Goal: Transaction & Acquisition: Download file/media

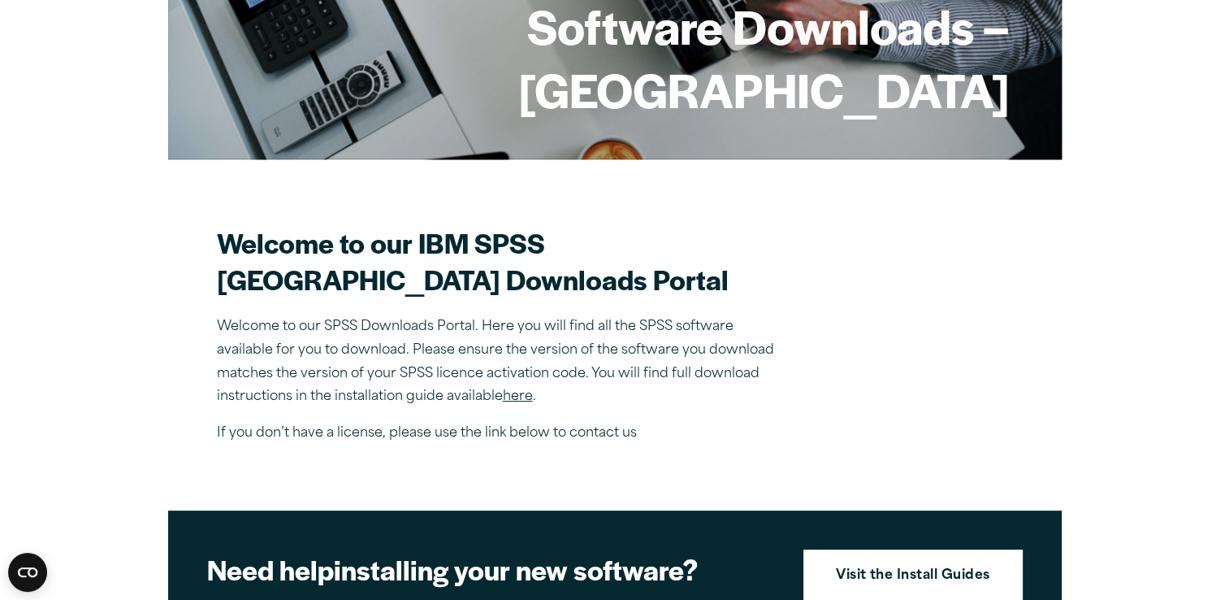
scroll to position [350, 0]
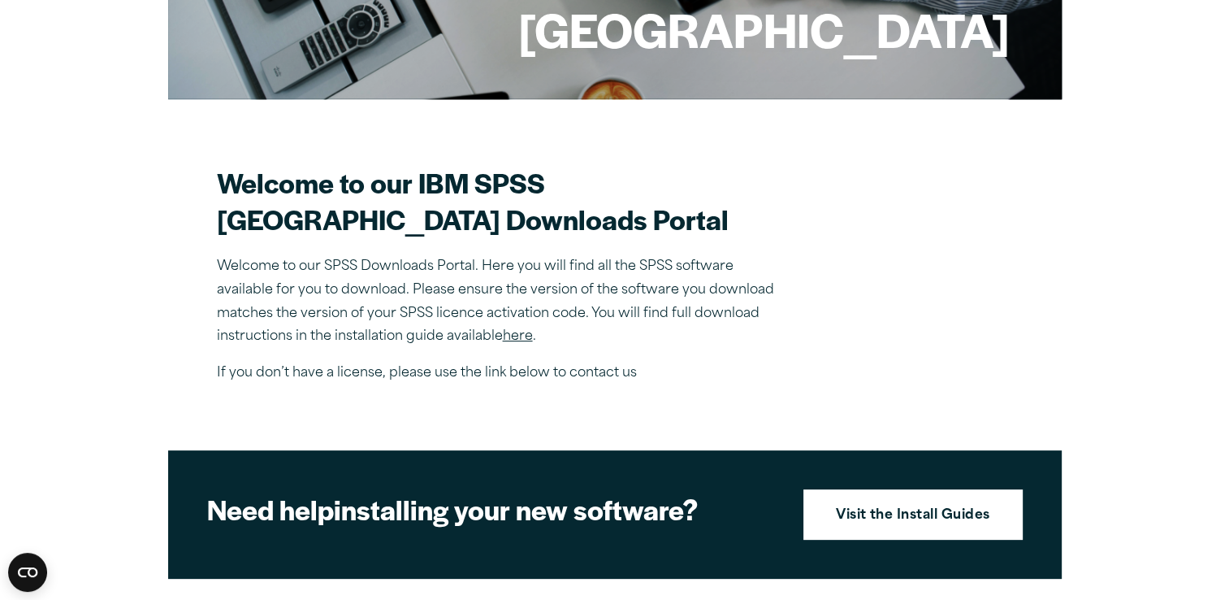
click at [965, 228] on section "Welcome to our IBM SPSS Manchester Metropolitan University Downloads Portal Wel…" at bounding box center [615, 274] width 796 height 221
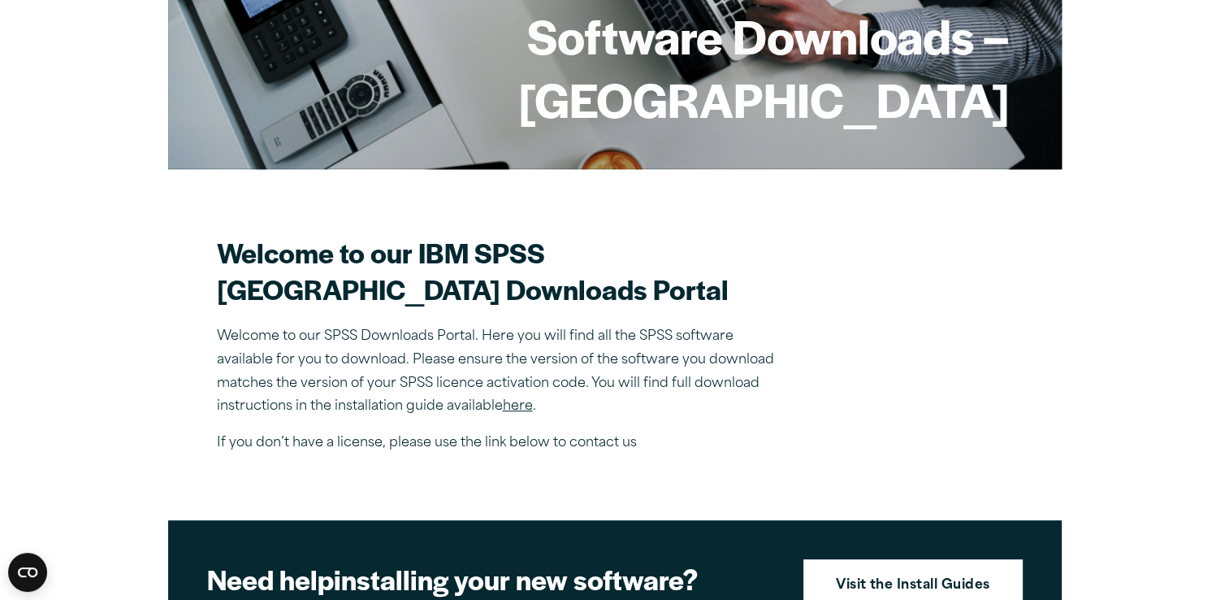
scroll to position [279, 0]
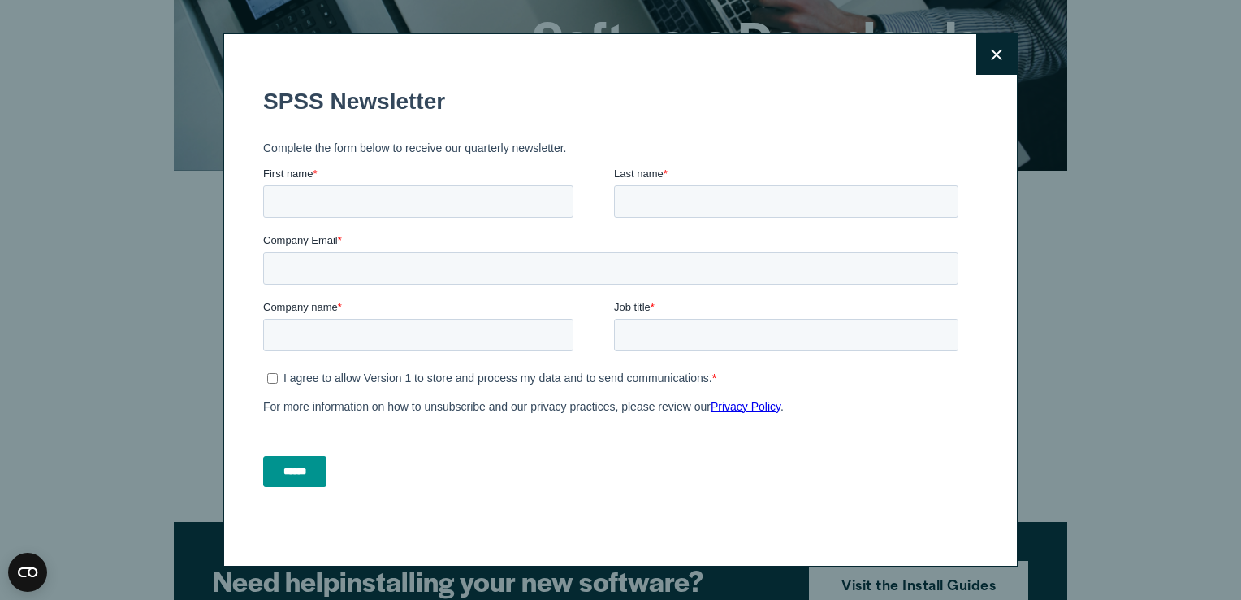
click at [993, 52] on icon at bounding box center [996, 54] width 11 height 11
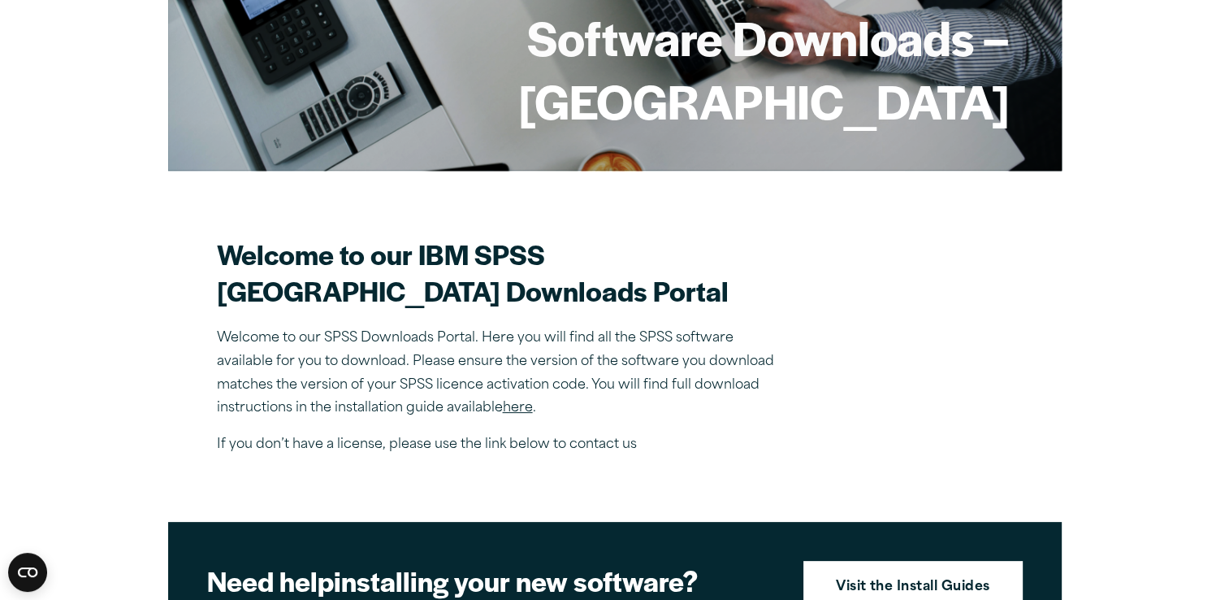
click at [516, 414] on link "here" at bounding box center [518, 407] width 30 height 13
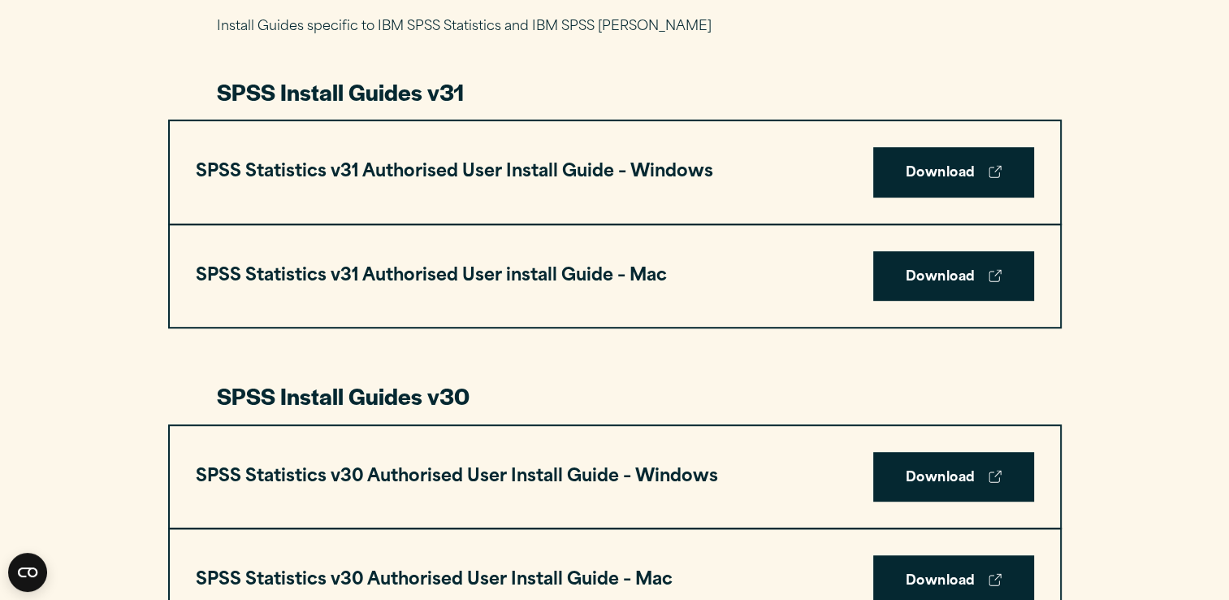
scroll to position [791, 0]
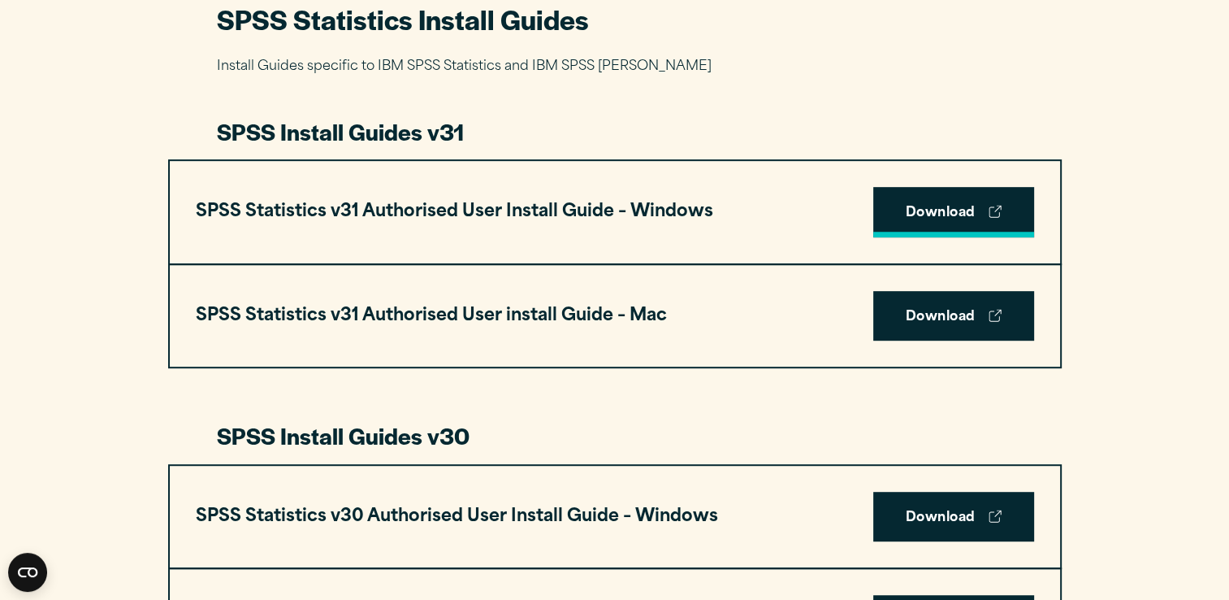
click at [941, 215] on link "Download" at bounding box center [953, 212] width 161 height 50
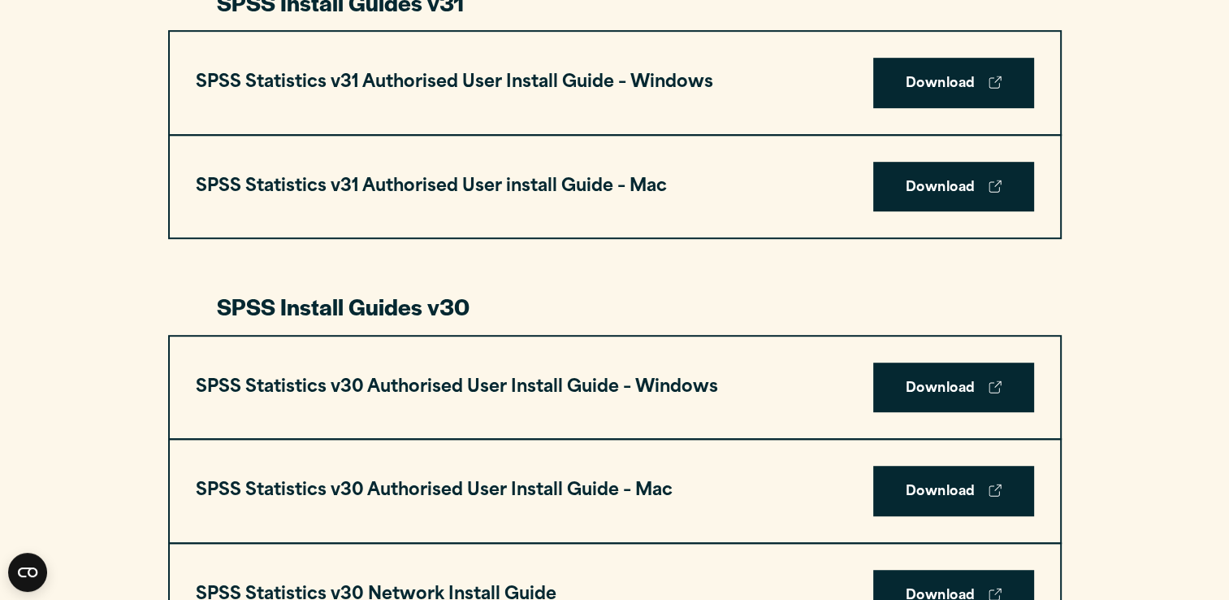
scroll to position [923, 0]
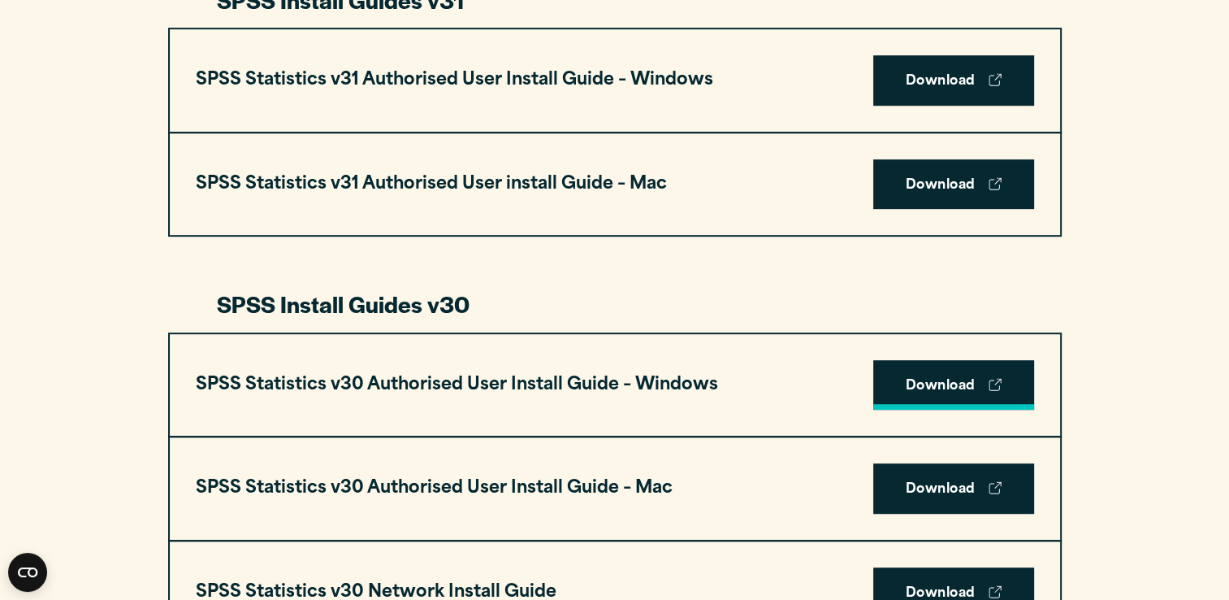
click at [935, 375] on link "Download" at bounding box center [953, 385] width 161 height 50
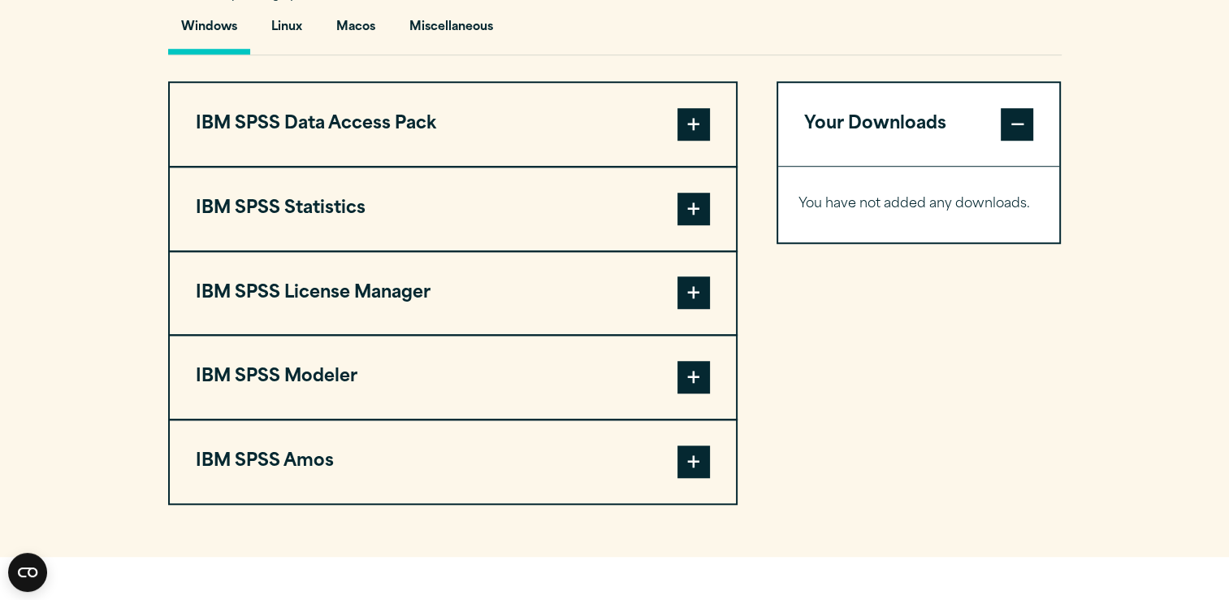
scroll to position [1231, 0]
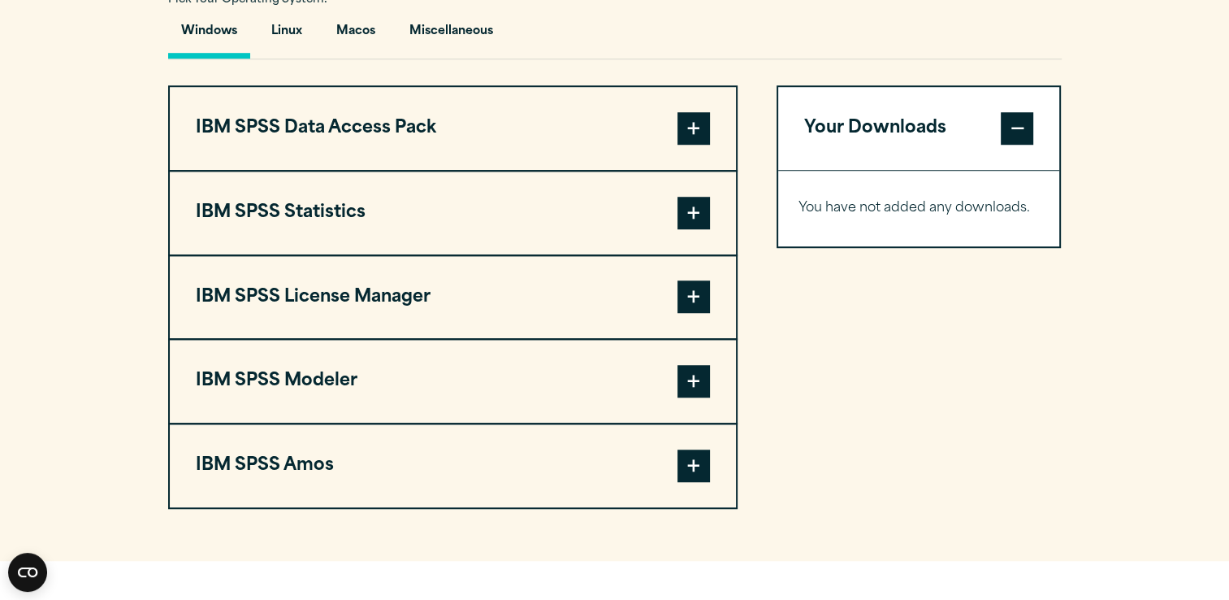
click at [705, 145] on button "IBM SPSS Data Access Pack" at bounding box center [453, 128] width 566 height 83
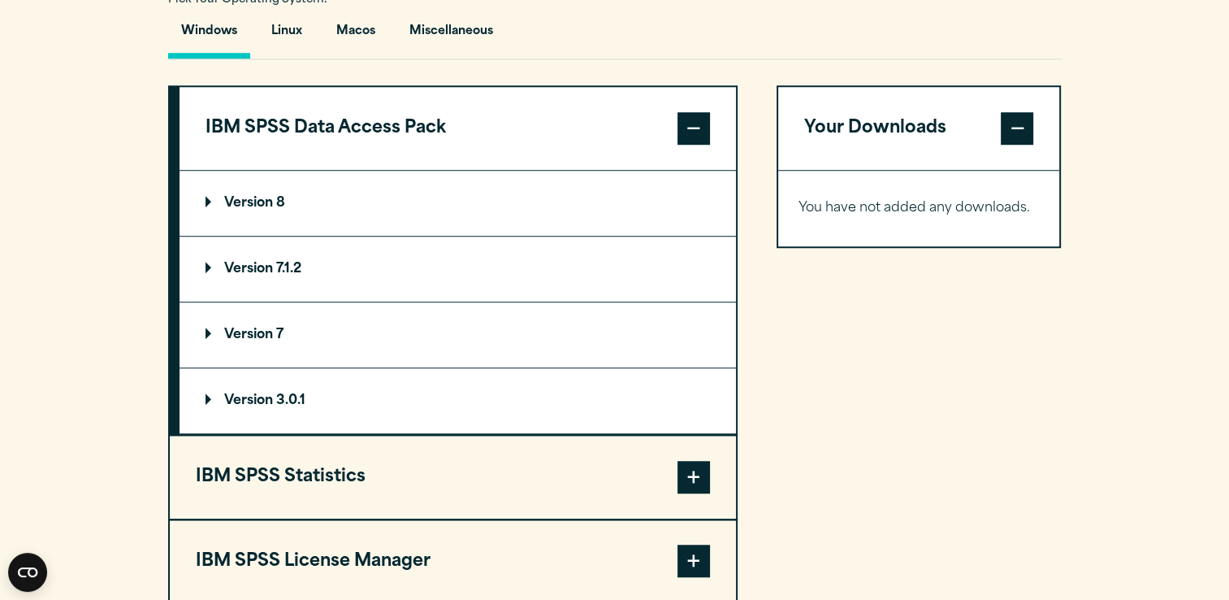
click at [702, 119] on span at bounding box center [693, 128] width 32 height 32
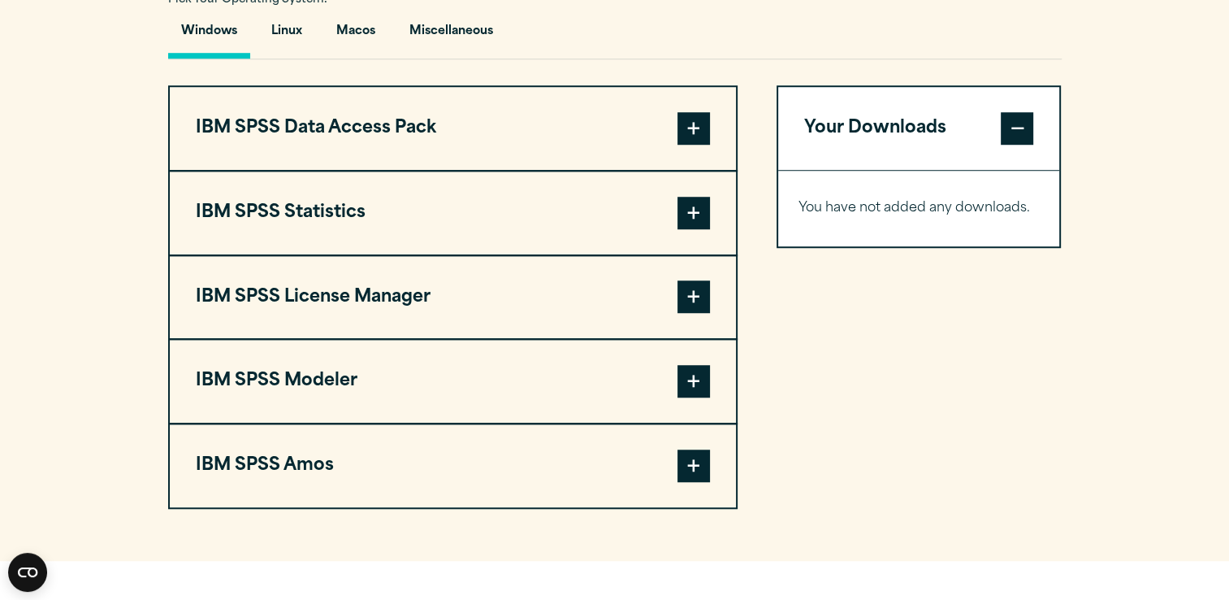
click at [696, 112] on span at bounding box center [693, 128] width 32 height 32
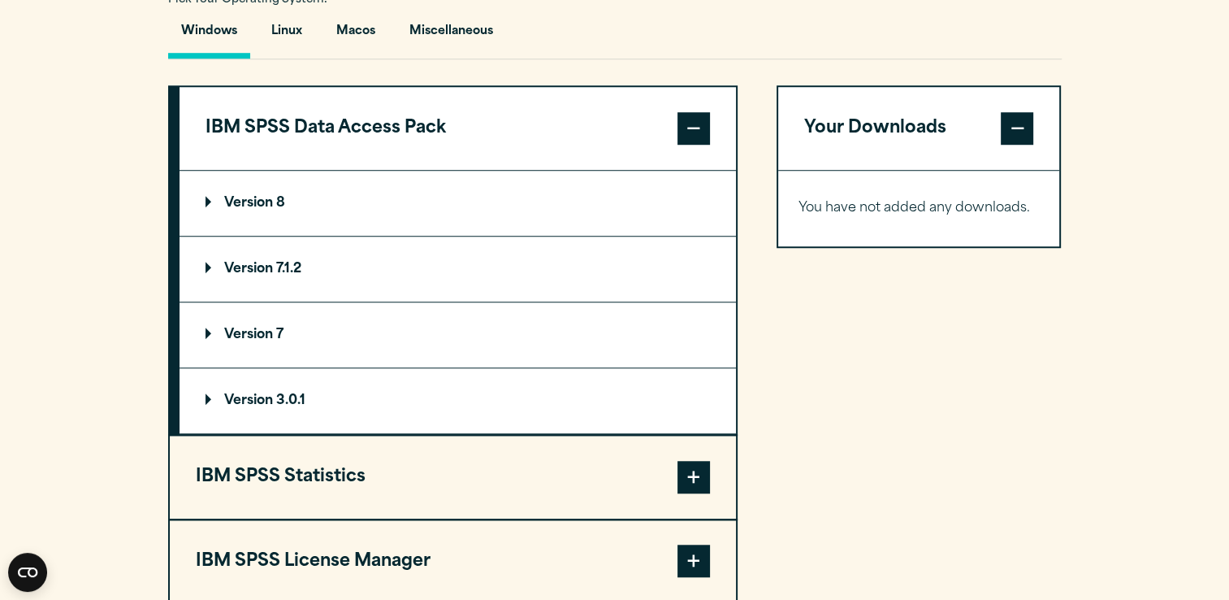
click at [593, 218] on summary "Version 8" at bounding box center [458, 203] width 556 height 65
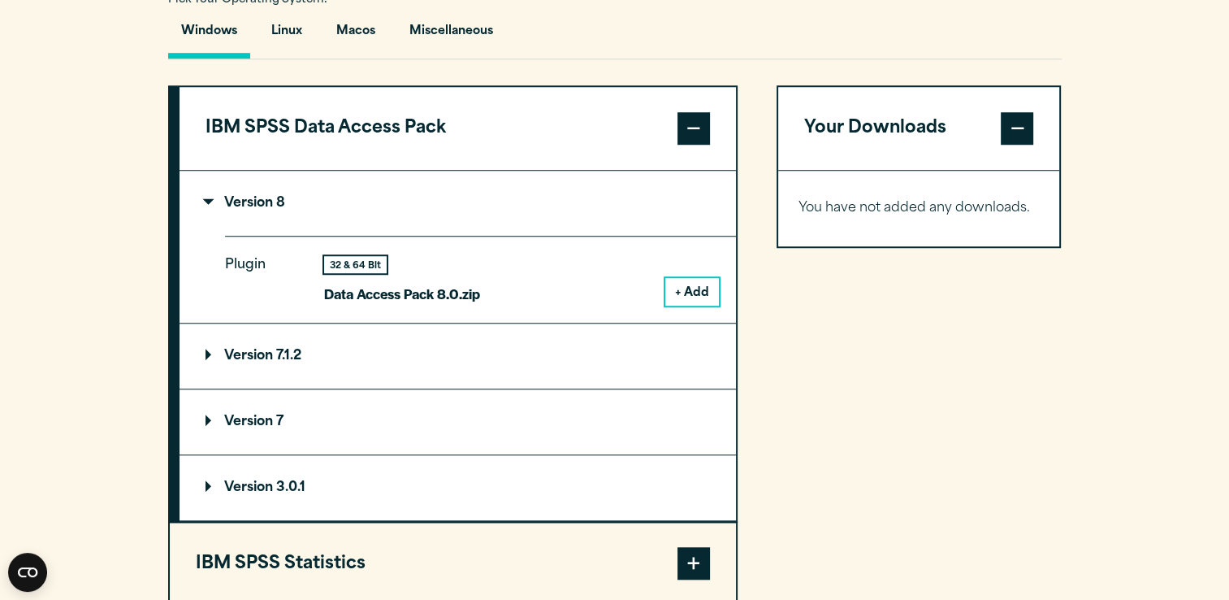
click at [615, 213] on summary "Version 8" at bounding box center [458, 203] width 556 height 65
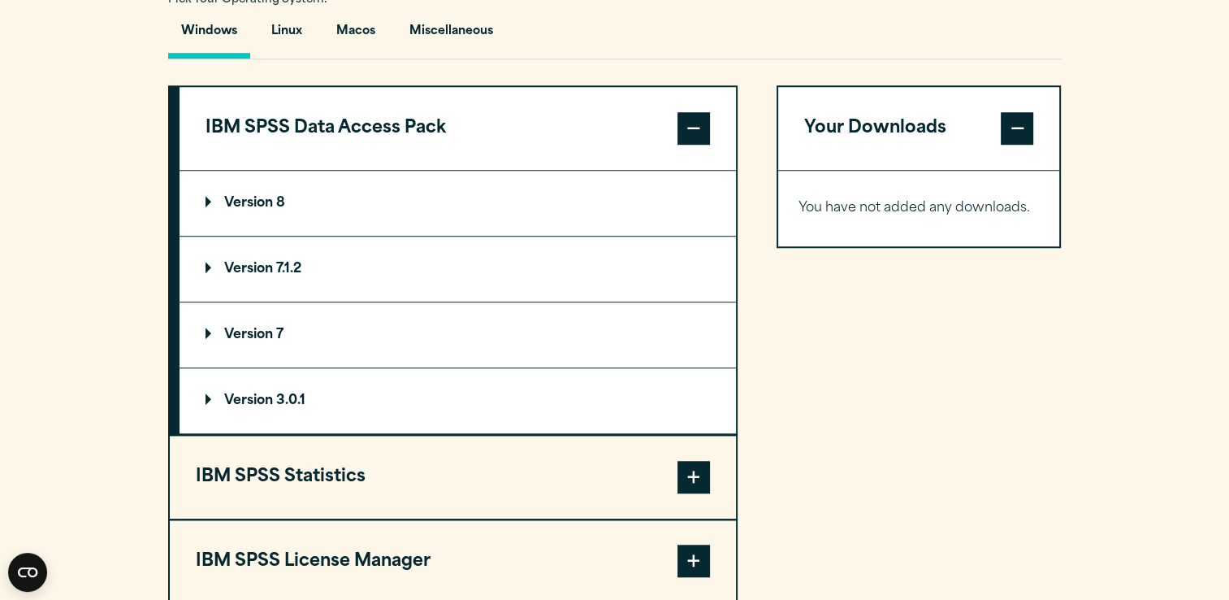
click at [682, 288] on summary "Version 7.1.2" at bounding box center [458, 268] width 556 height 65
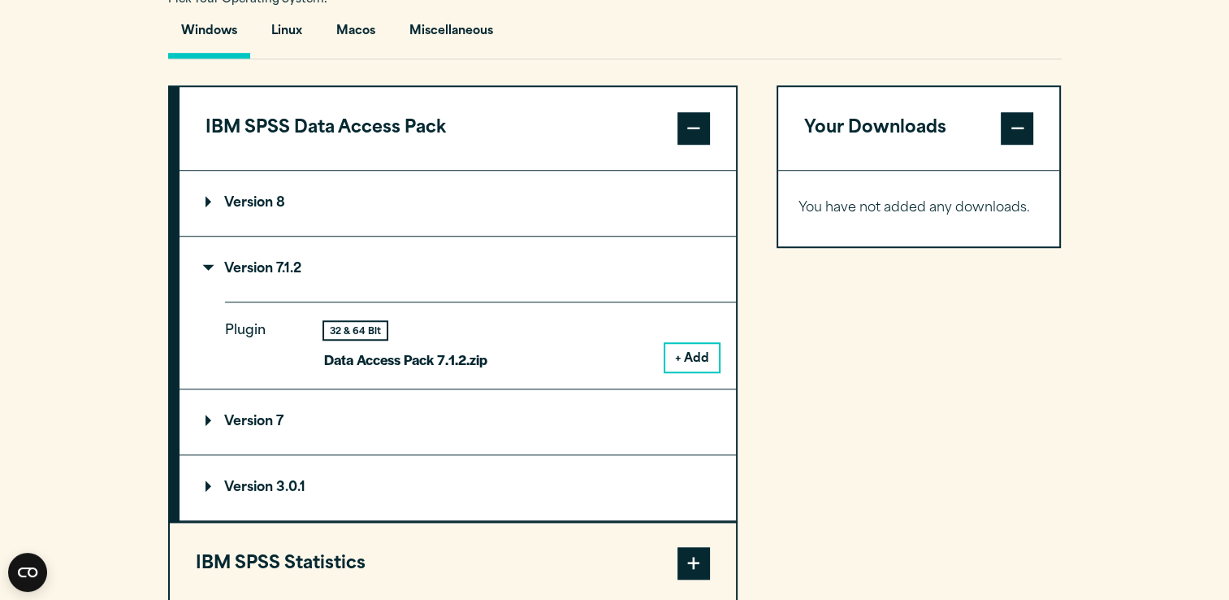
click at [682, 288] on summary "Version 7.1.2" at bounding box center [458, 268] width 556 height 65
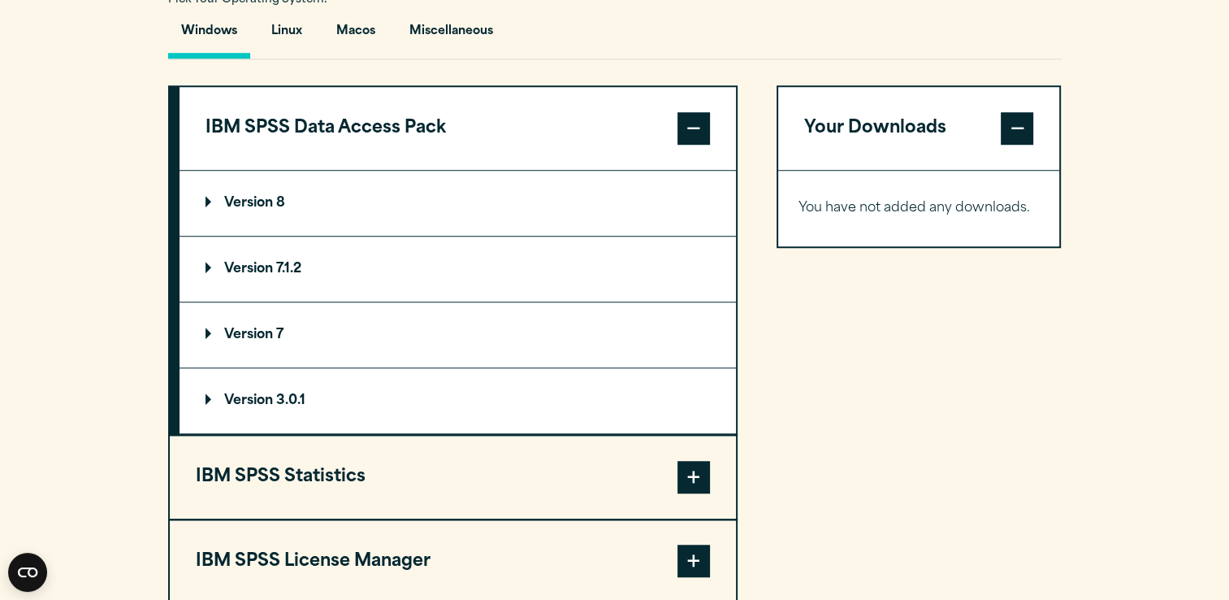
click at [704, 139] on span at bounding box center [693, 128] width 32 height 32
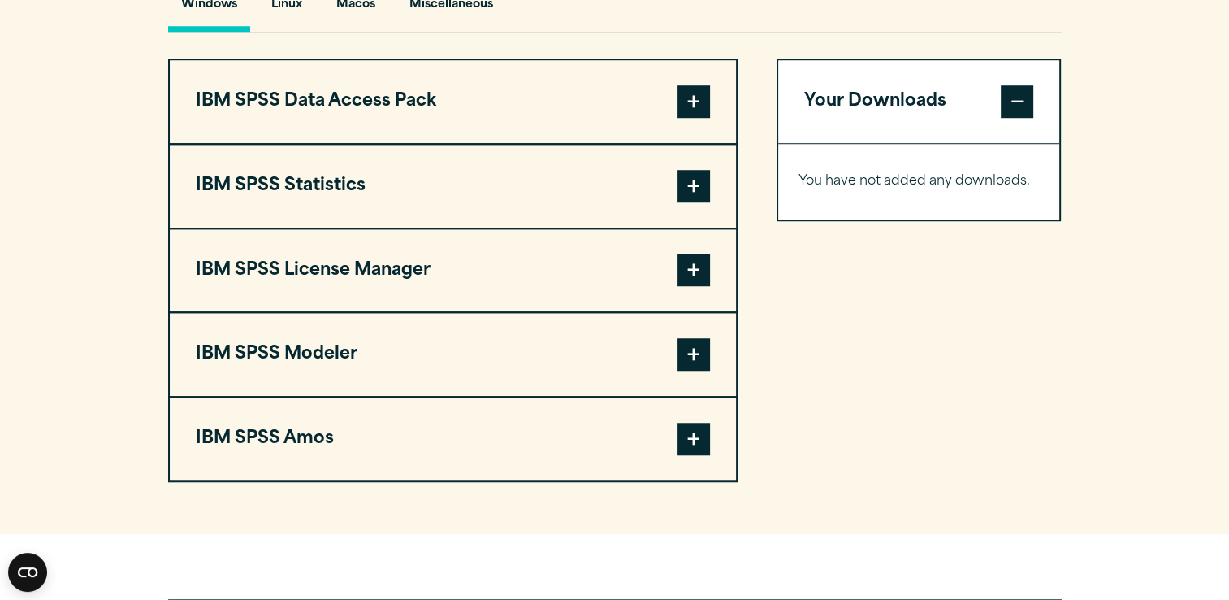
scroll to position [1255, 0]
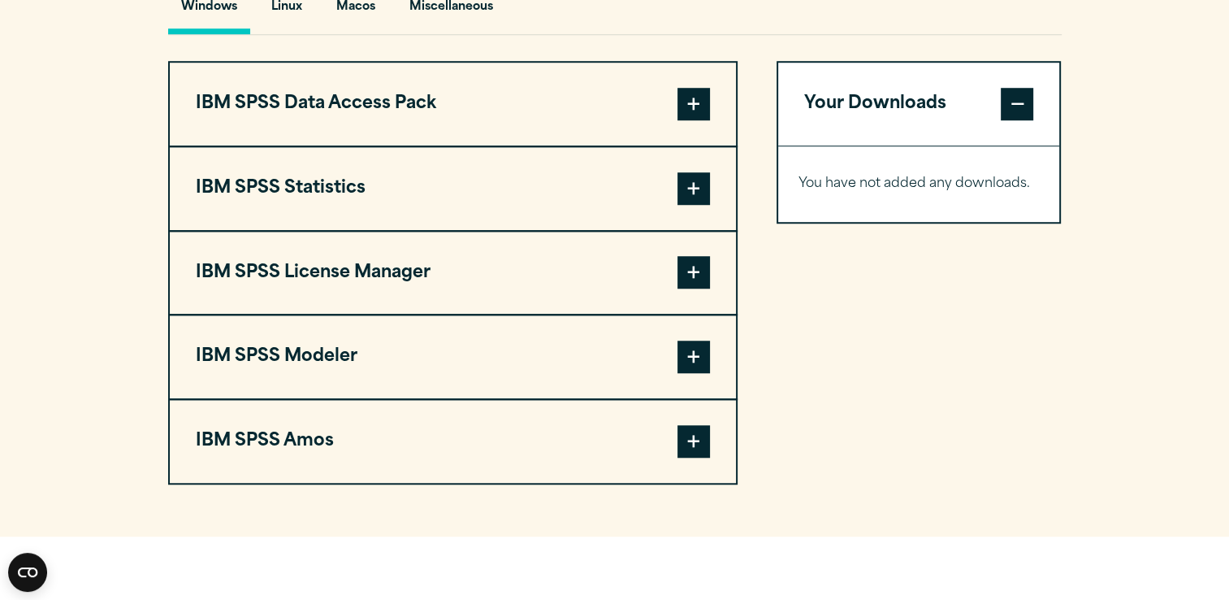
click at [690, 178] on span at bounding box center [693, 188] width 32 height 32
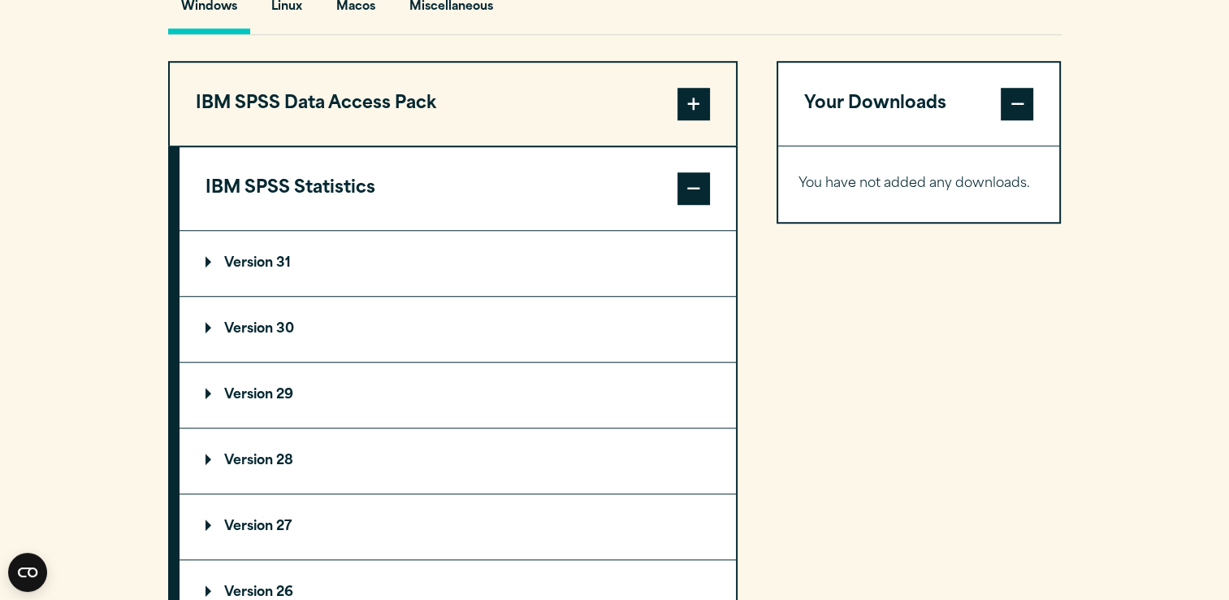
click at [441, 385] on summary "Version 29" at bounding box center [458, 394] width 556 height 65
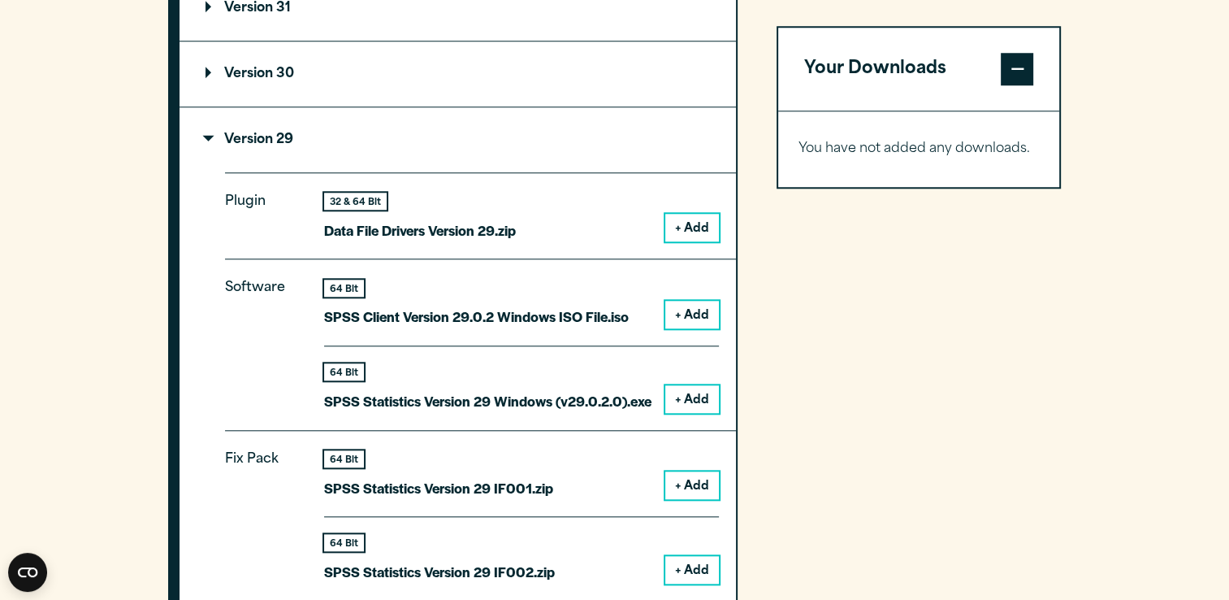
scroll to position [1514, 0]
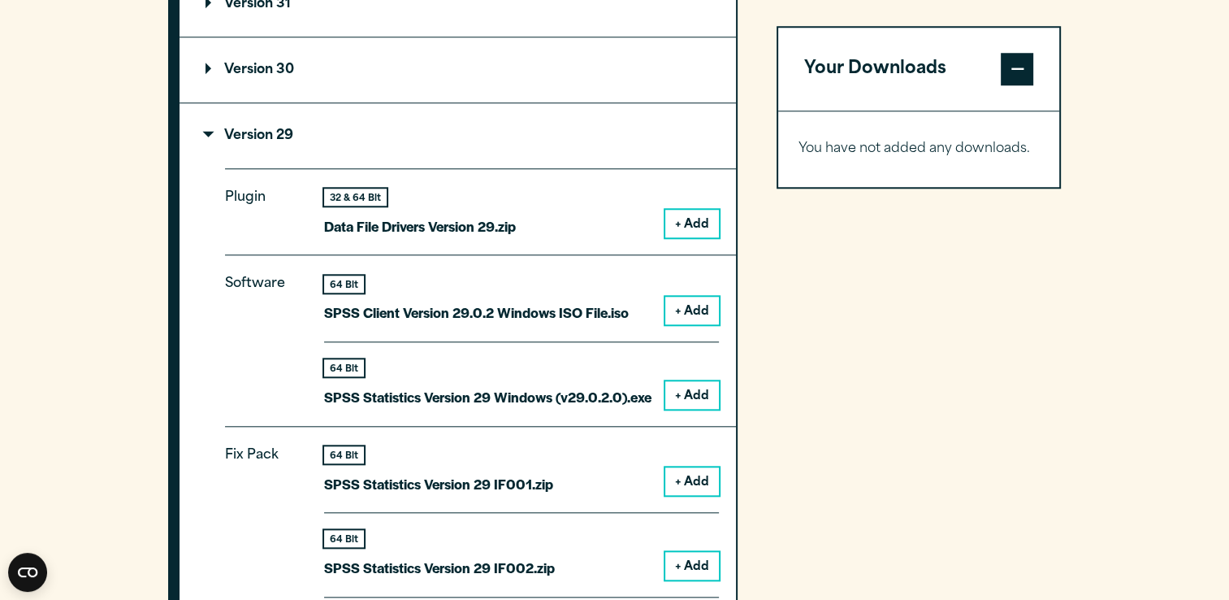
click at [676, 392] on button "+ Add" at bounding box center [692, 395] width 54 height 28
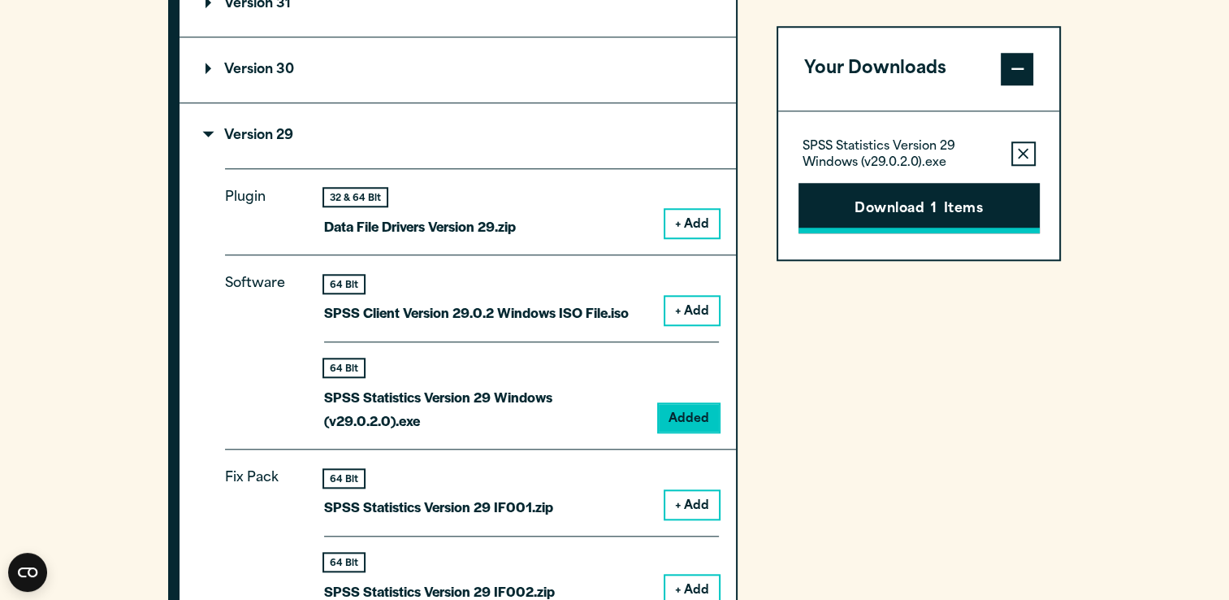
click at [890, 219] on button "Download 1 Items" at bounding box center [919, 208] width 241 height 50
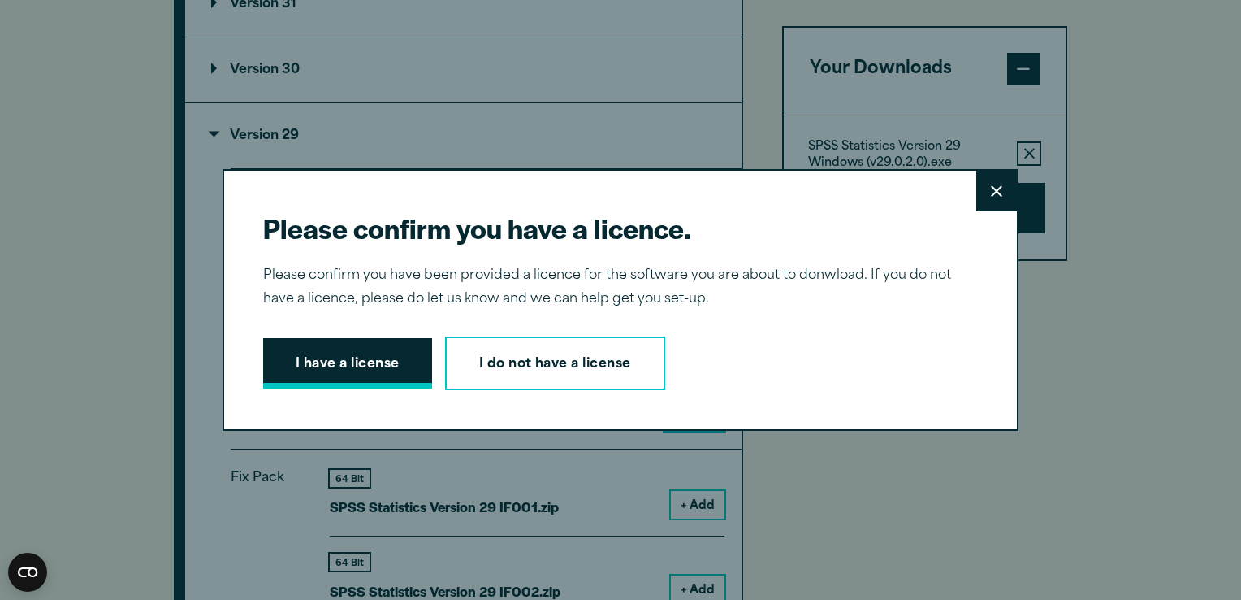
click at [355, 359] on button "I have a license" at bounding box center [347, 363] width 169 height 50
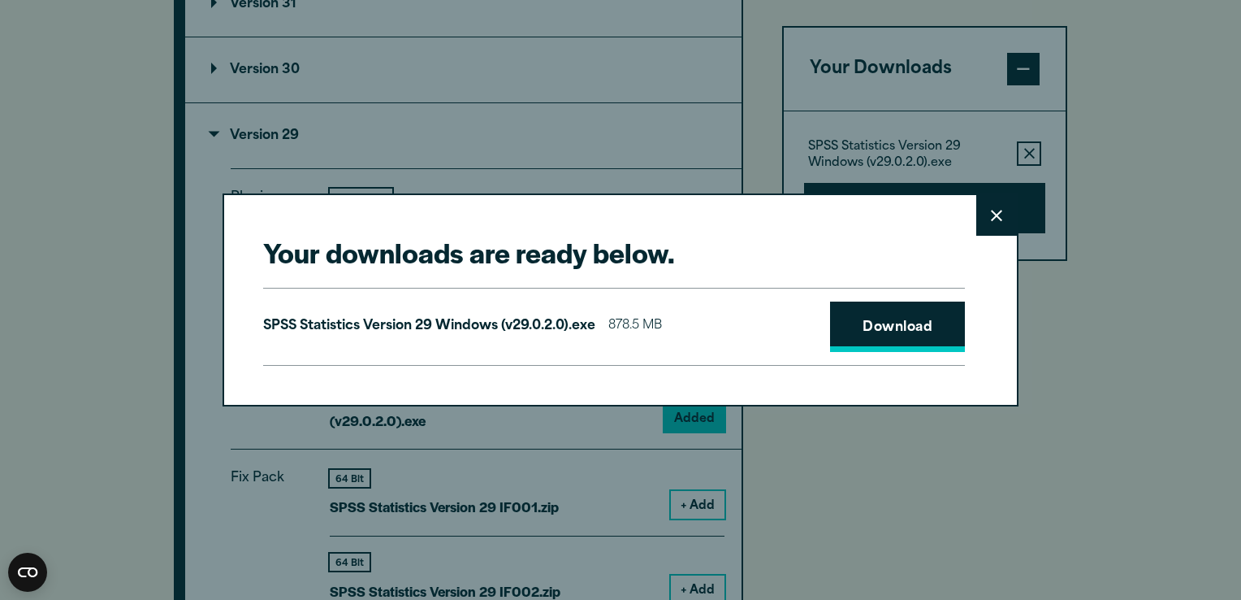
click at [864, 317] on link "Download" at bounding box center [897, 326] width 135 height 50
click at [858, 325] on link "Download" at bounding box center [897, 326] width 135 height 50
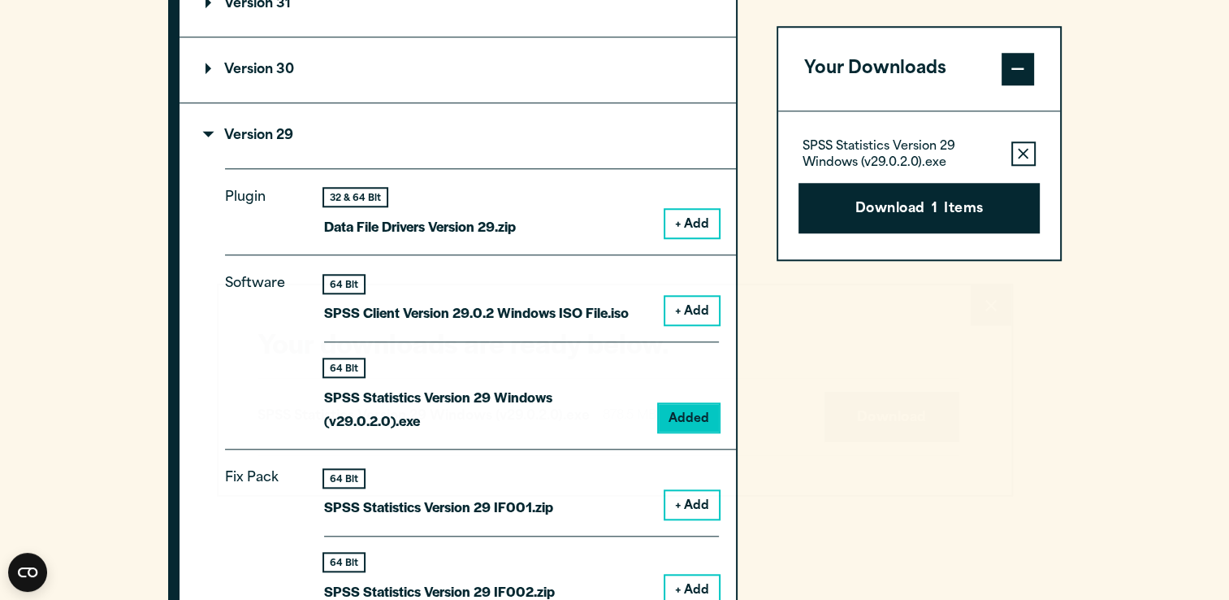
drag, startPoint x: 1129, startPoint y: 2, endPoint x: 851, endPoint y: 452, distance: 528.2
click at [851, 452] on div "Your downloads are ready below. Close SPSS Statistics Version 29 Windows (v29.0…" at bounding box center [614, 300] width 1229 height 600
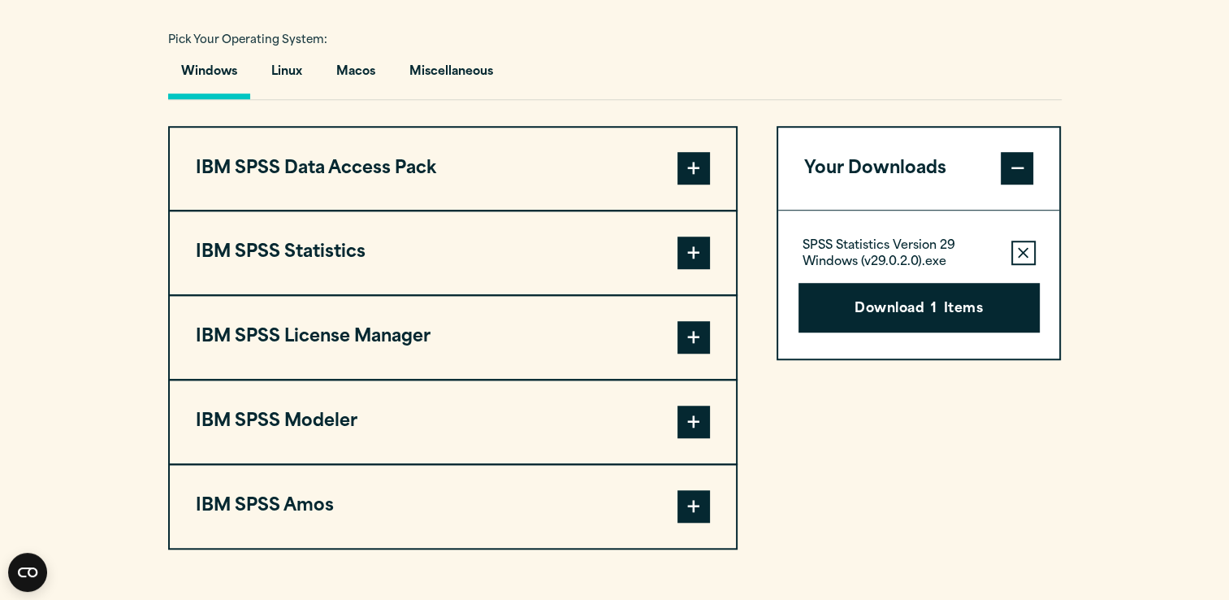
scroll to position [1172, 0]
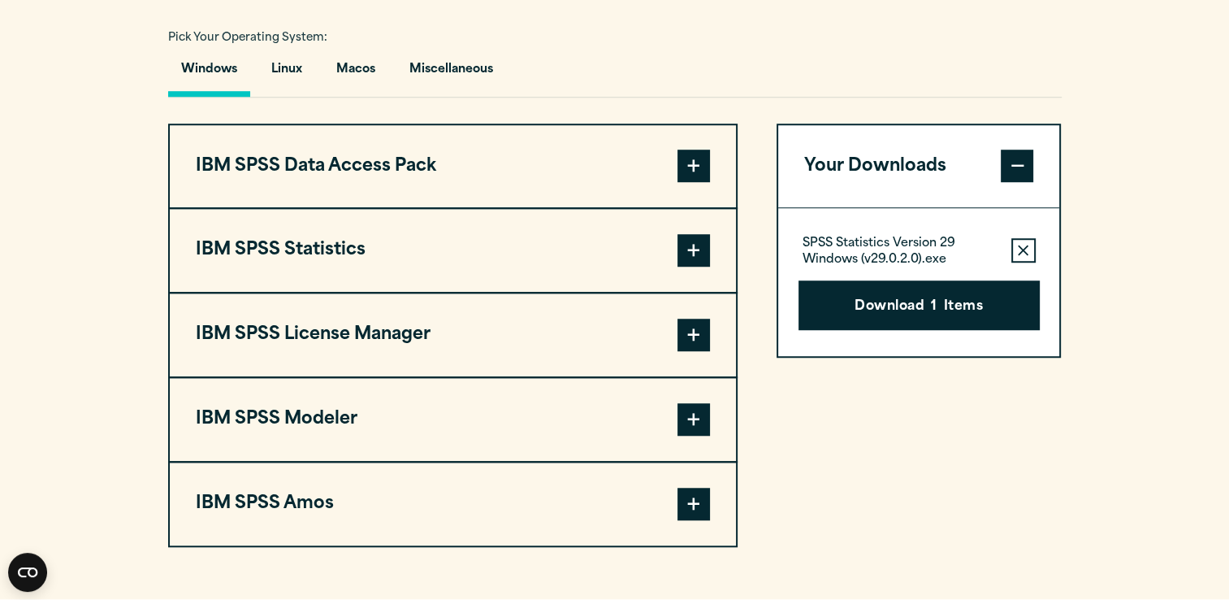
click at [541, 292] on button "IBM SPSS Statistics" at bounding box center [453, 250] width 566 height 83
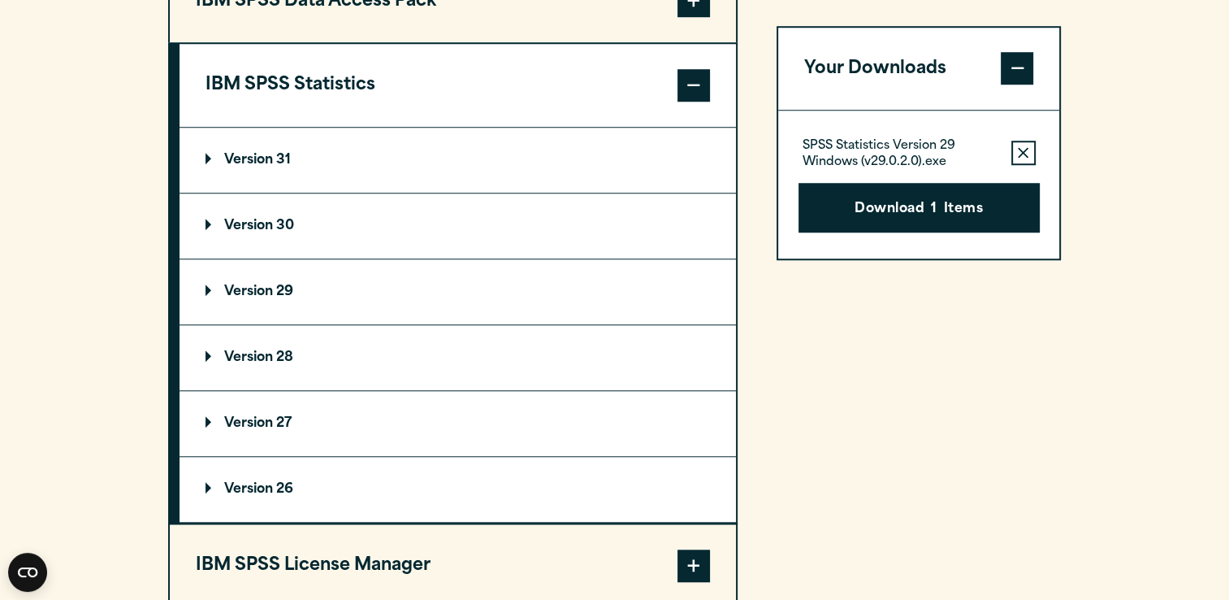
scroll to position [1340, 0]
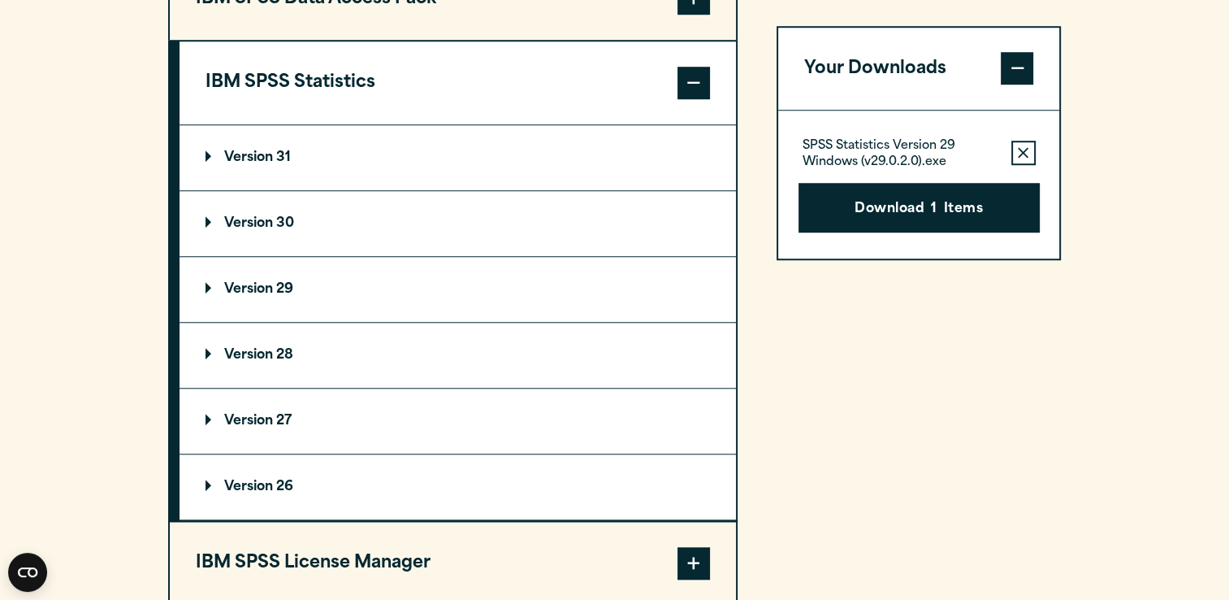
click at [279, 230] on p "Version 30" at bounding box center [250, 223] width 89 height 13
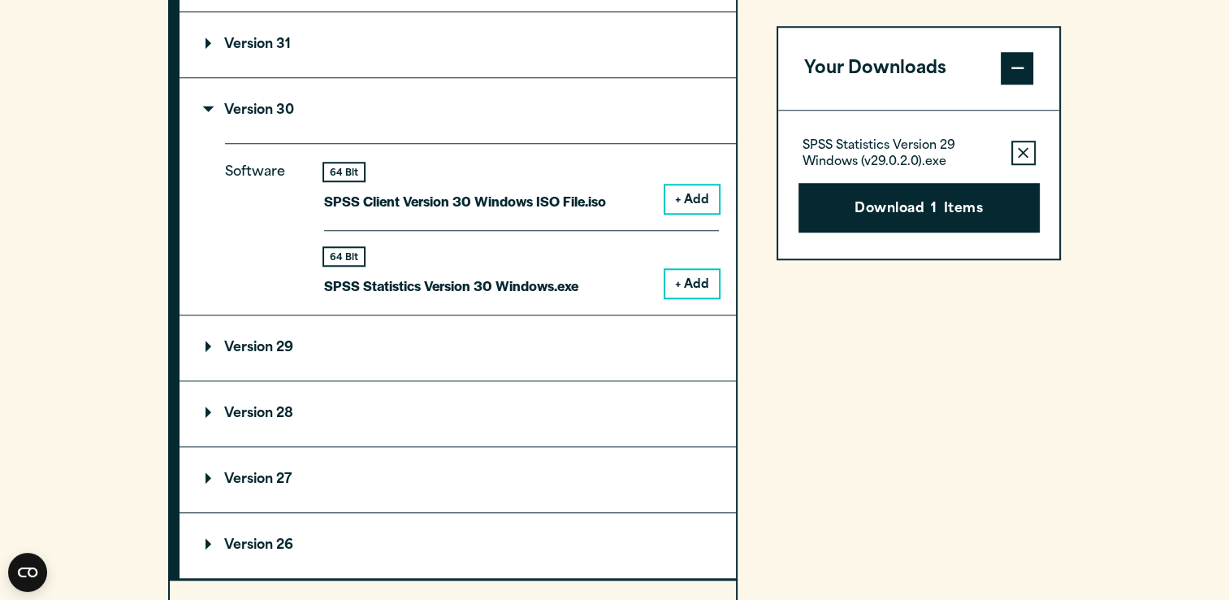
scroll to position [1468, 0]
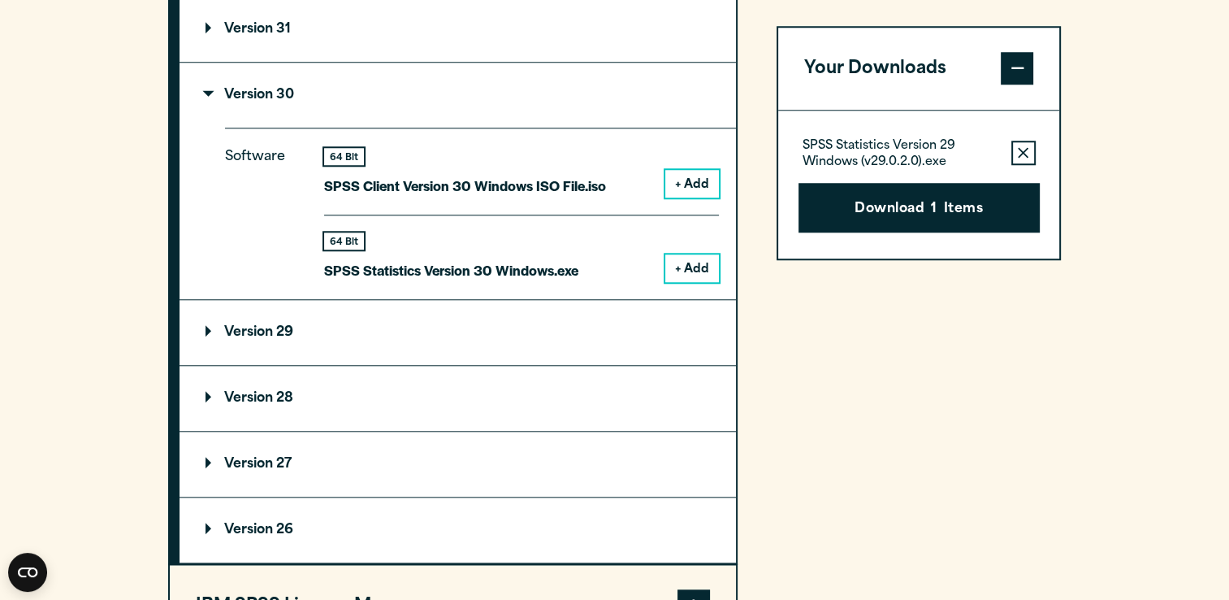
click at [1030, 164] on button "Remove this item from your software download list" at bounding box center [1023, 153] width 24 height 24
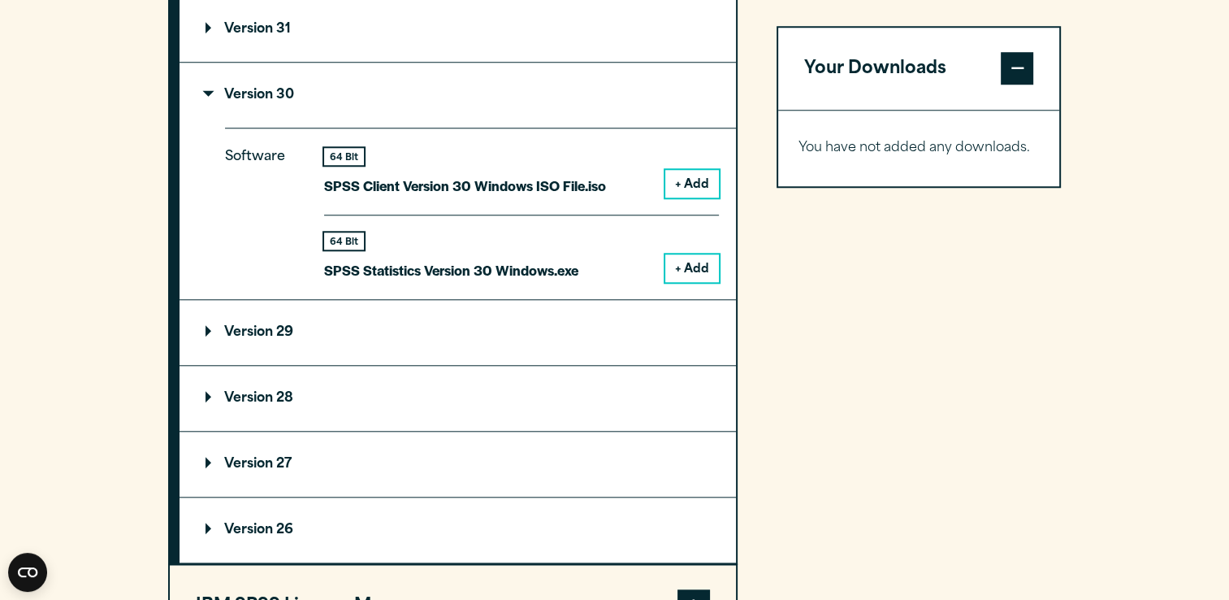
click at [708, 282] on button "+ Add" at bounding box center [692, 268] width 54 height 28
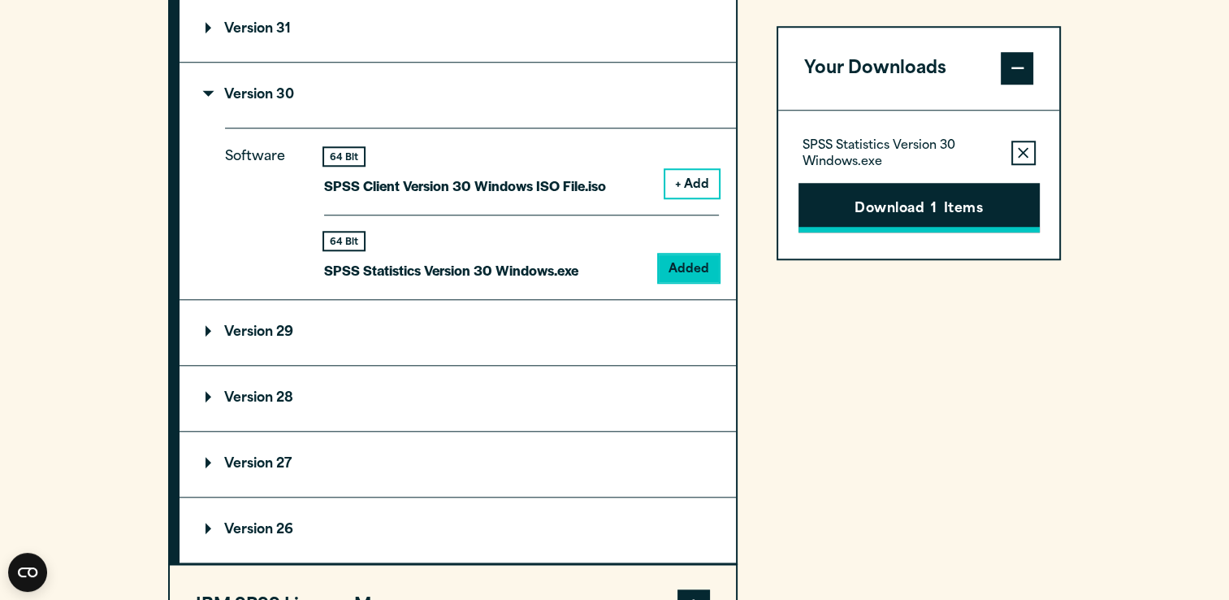
click at [925, 227] on button "Download 1 Items" at bounding box center [919, 208] width 241 height 50
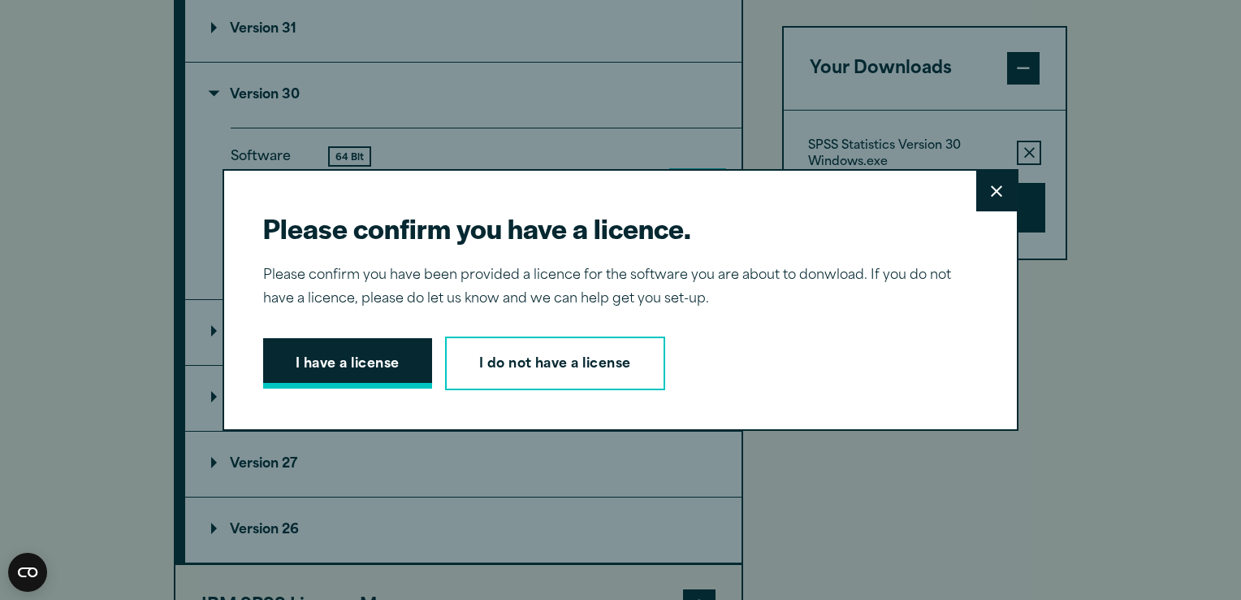
click at [305, 366] on button "I have a license" at bounding box center [347, 363] width 169 height 50
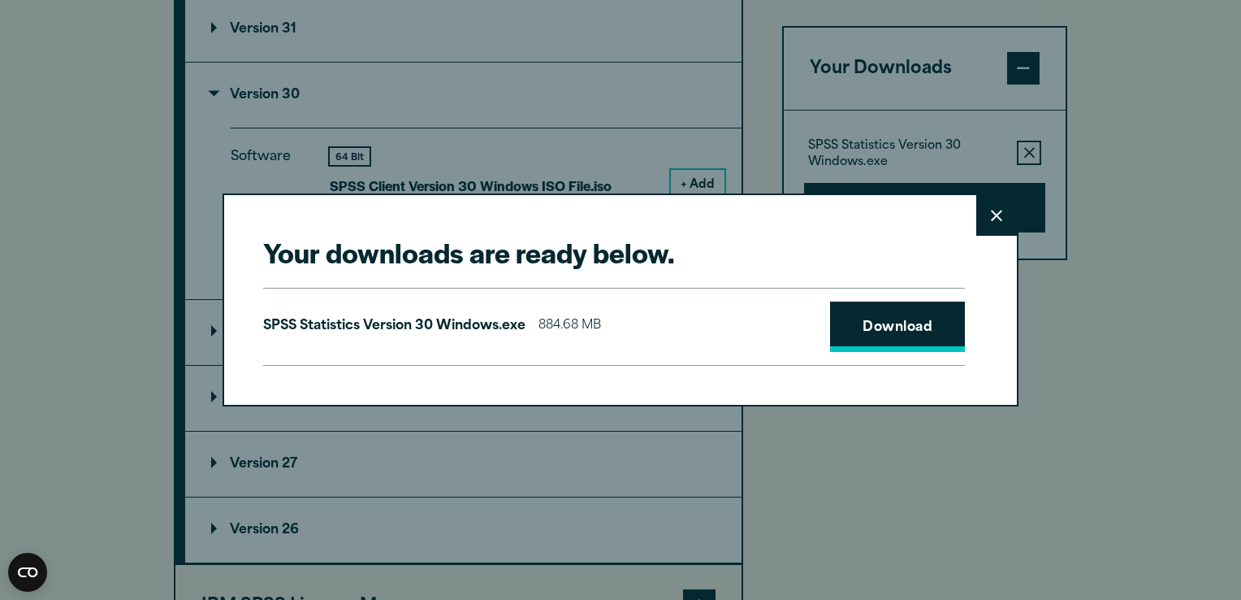
click at [842, 319] on link "Download" at bounding box center [897, 326] width 135 height 50
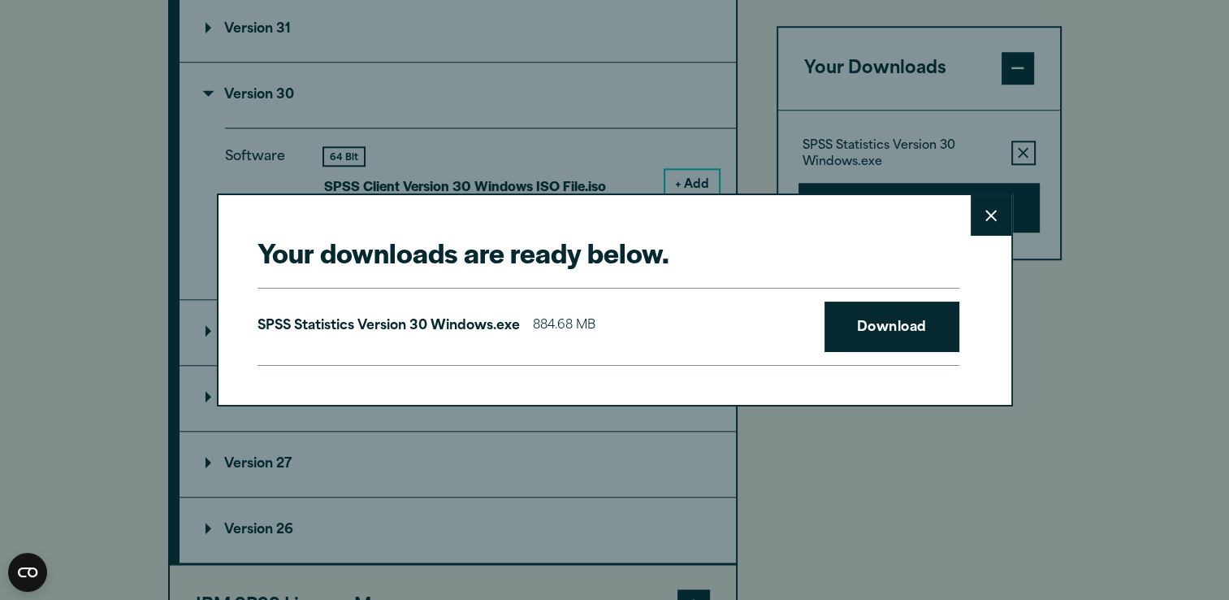
click at [1136, 273] on div "Your downloads are ready below. Close SPSS Statistics Version 30 Windows.exe 88…" at bounding box center [614, 300] width 1229 height 600
